Goal: Task Accomplishment & Management: Manage account settings

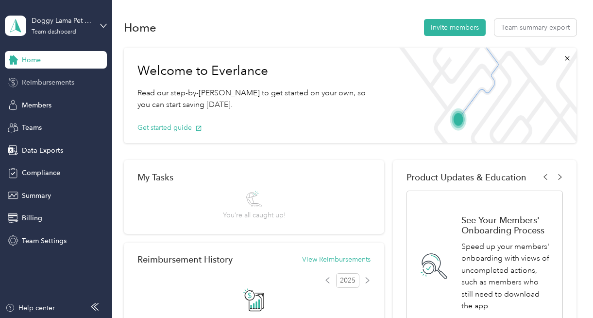
click at [54, 83] on span "Reimbursements" at bounding box center [48, 82] width 52 height 10
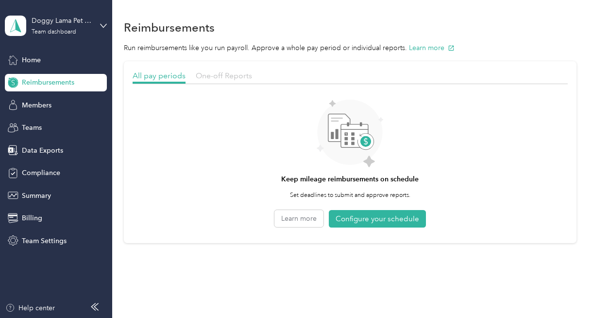
click at [238, 74] on span "One-off Reports" at bounding box center [224, 75] width 56 height 9
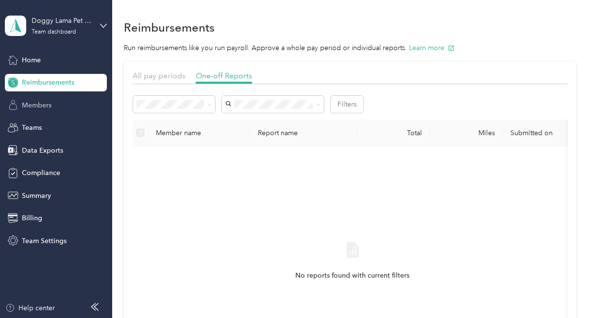
click at [40, 100] on span "Members" at bounding box center [37, 105] width 30 height 10
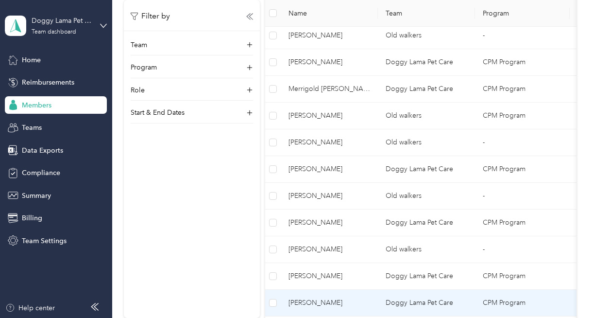
scroll to position [527, 0]
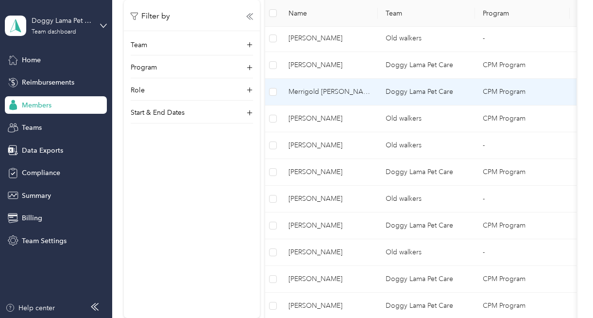
click at [329, 84] on td "Merrigold [PERSON_NAME]" at bounding box center [329, 92] width 97 height 27
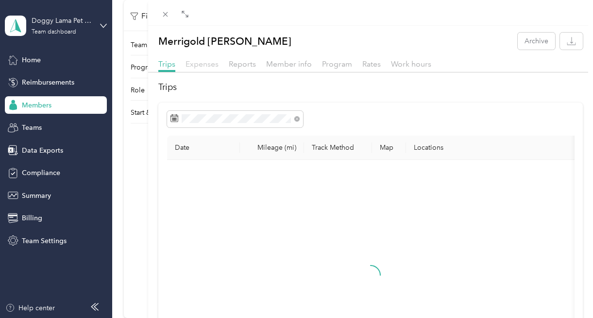
click at [203, 65] on span "Expenses" at bounding box center [202, 63] width 33 height 9
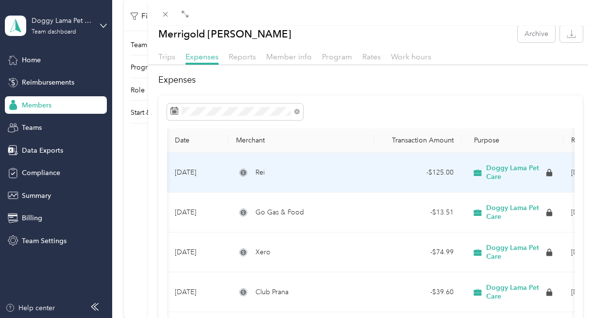
scroll to position [0, 86]
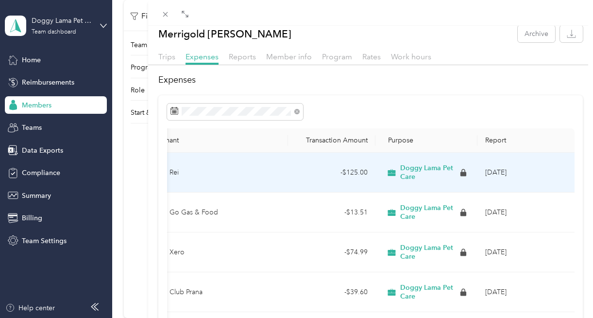
click at [407, 171] on span "Doggy Lama Pet Care" at bounding box center [429, 172] width 58 height 17
